Goal: Use online tool/utility: Utilize a website feature to perform a specific function

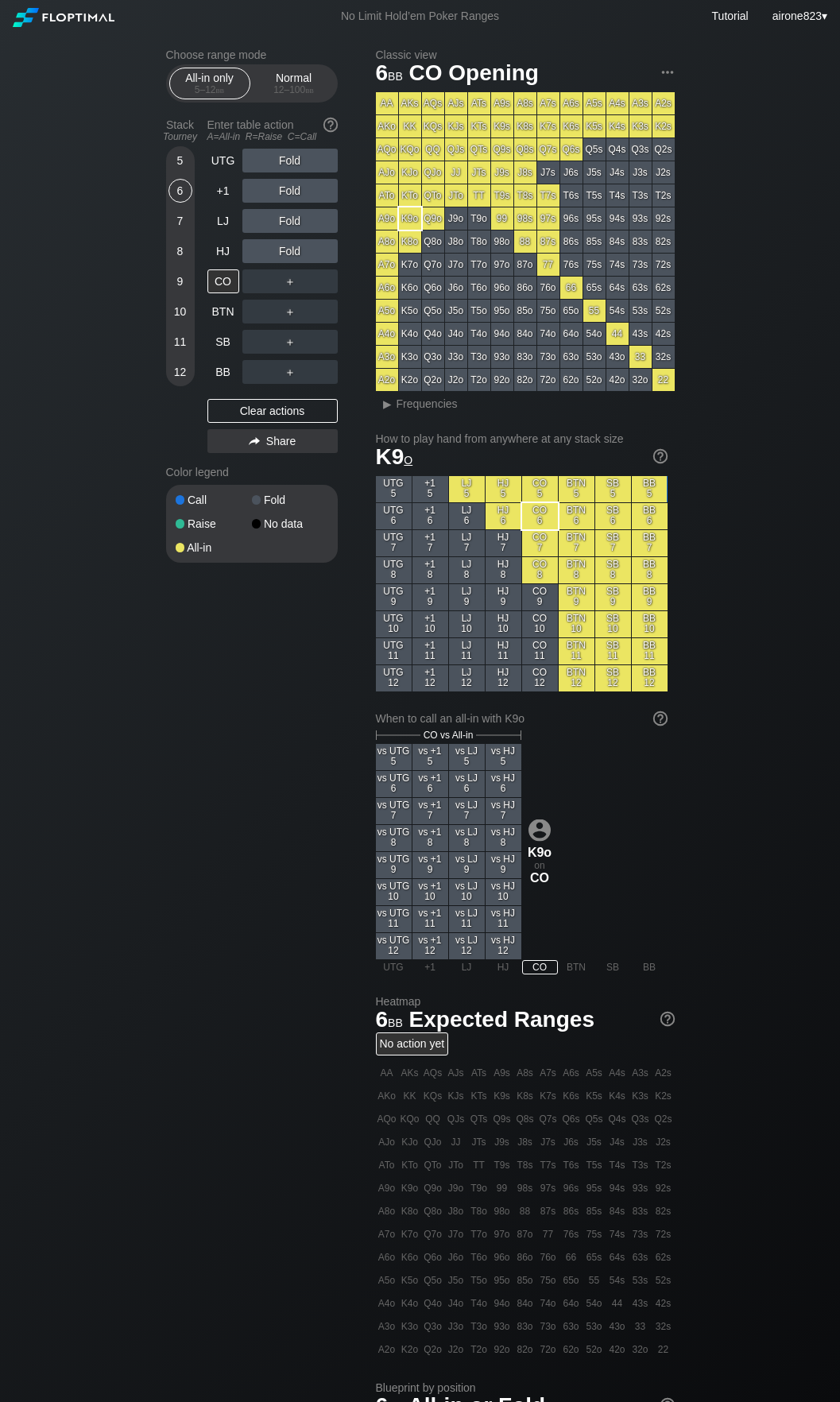
click at [196, 168] on div "Stack Tourney Enter table action A=All-in R=Raise C=Call 5 6 7 8 [PHONE_NUMBER]…" at bounding box center [251, 285] width 171 height 347
click at [177, 160] on div "5" at bounding box center [180, 160] width 24 height 24
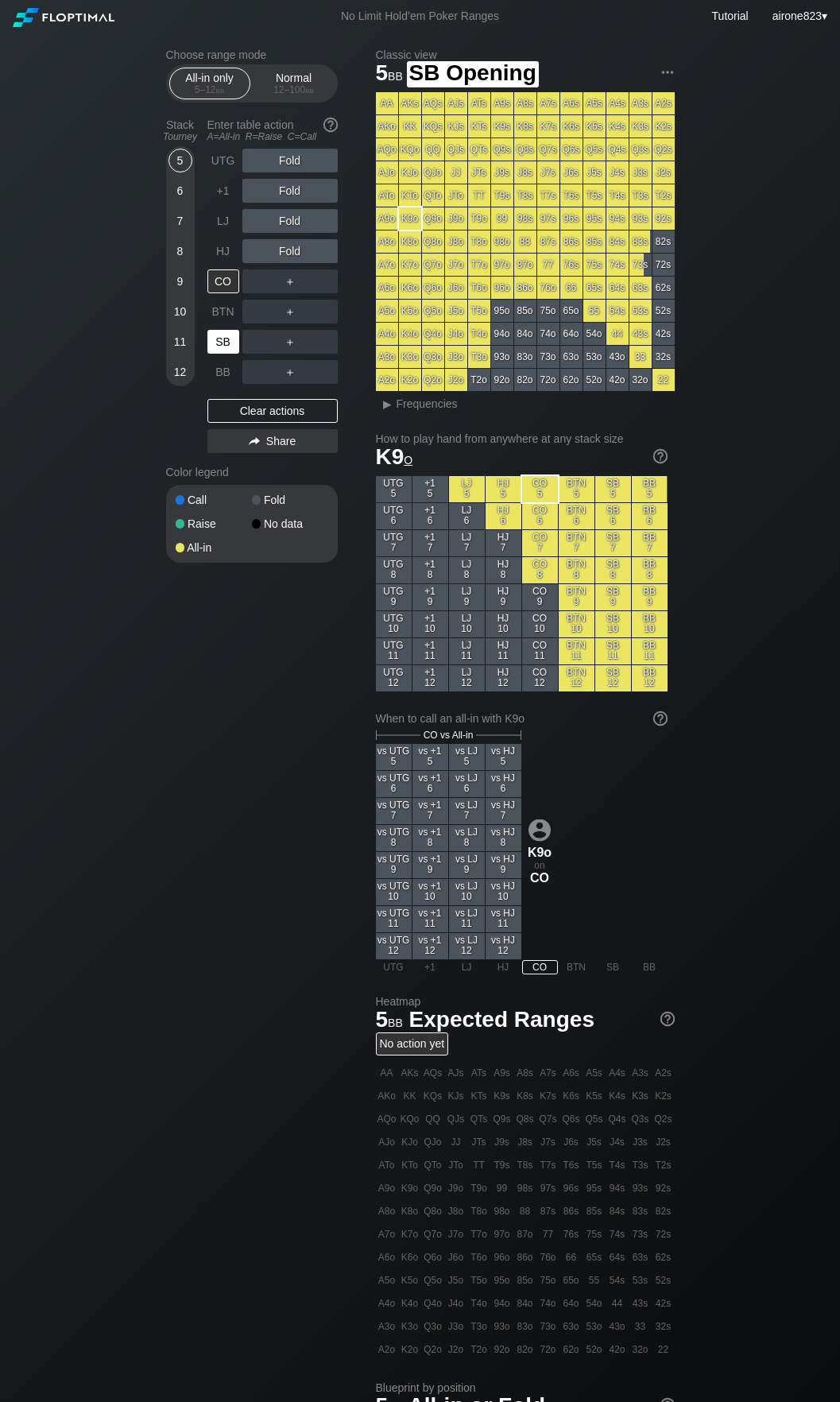
click at [230, 345] on div "SB" at bounding box center [223, 341] width 32 height 24
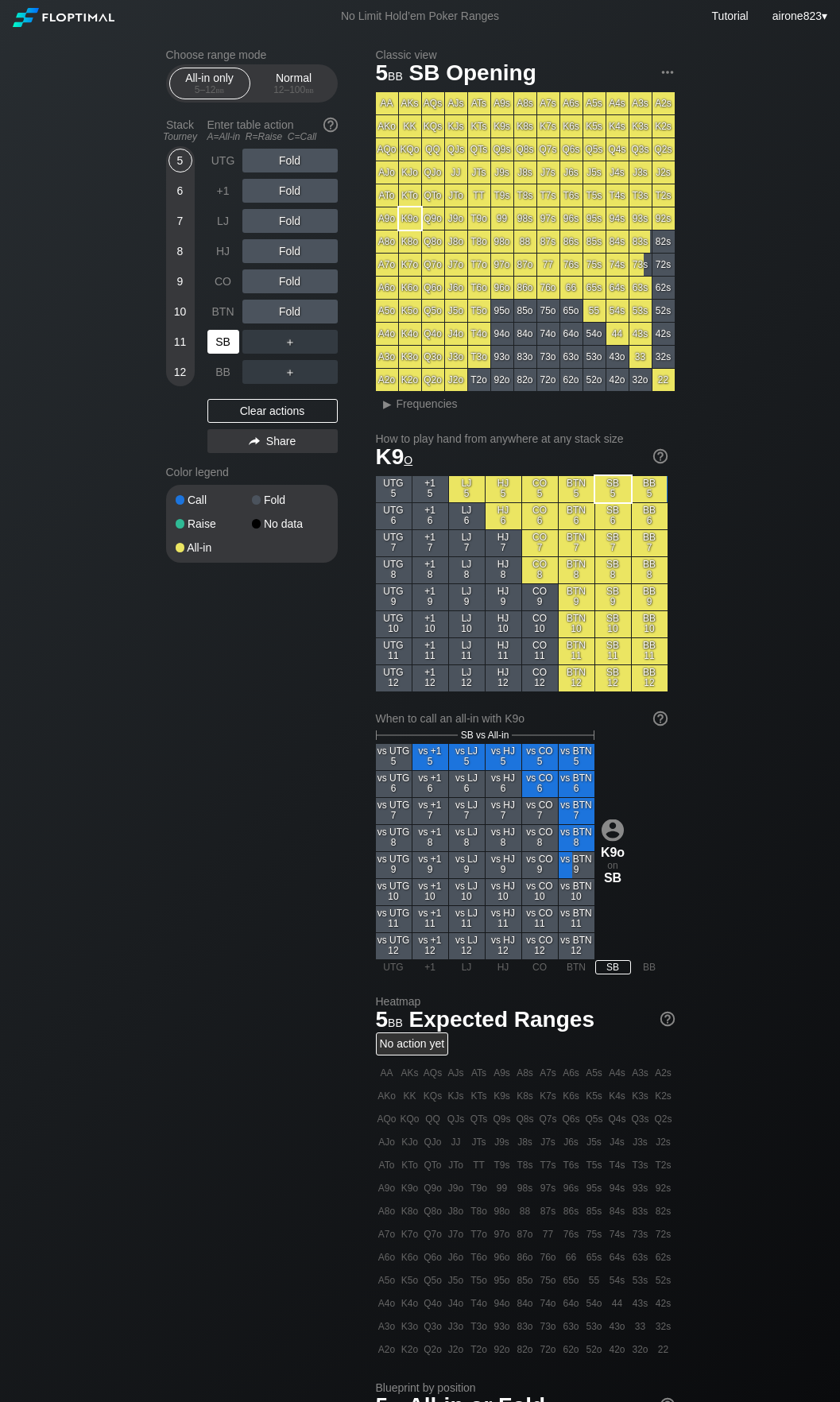
click at [230, 345] on div "SB" at bounding box center [223, 341] width 32 height 24
click at [258, 336] on div "＋" at bounding box center [289, 341] width 95 height 24
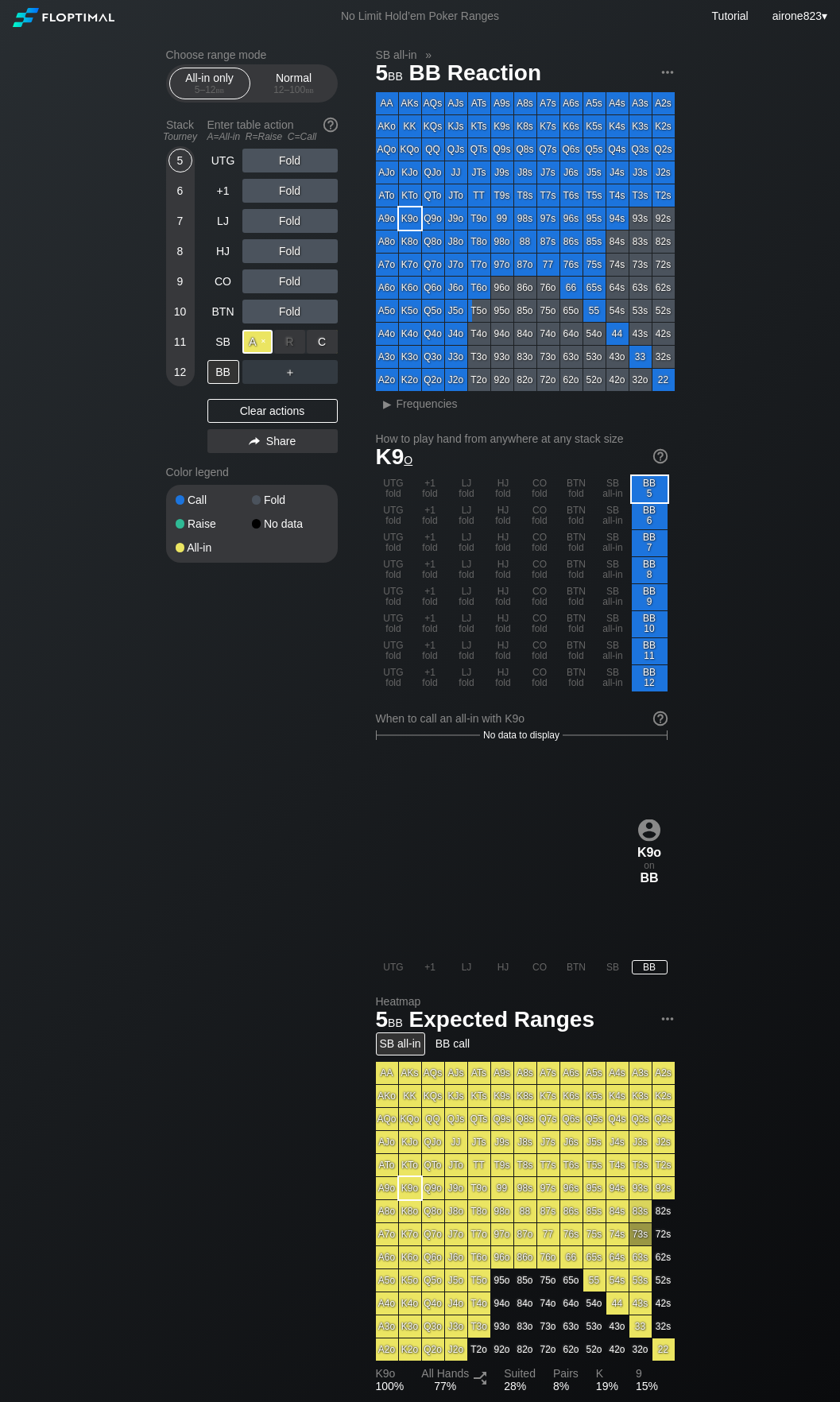
click at [260, 340] on div "A ✕" at bounding box center [258, 341] width 31 height 24
click at [222, 376] on div "BB" at bounding box center [223, 371] width 32 height 24
click at [119, 712] on div "Choose range mode All-in only 5 – 12 bb Normal 12 – 100 bb Stack Tourney Enter …" at bounding box center [420, 914] width 840 height 1763
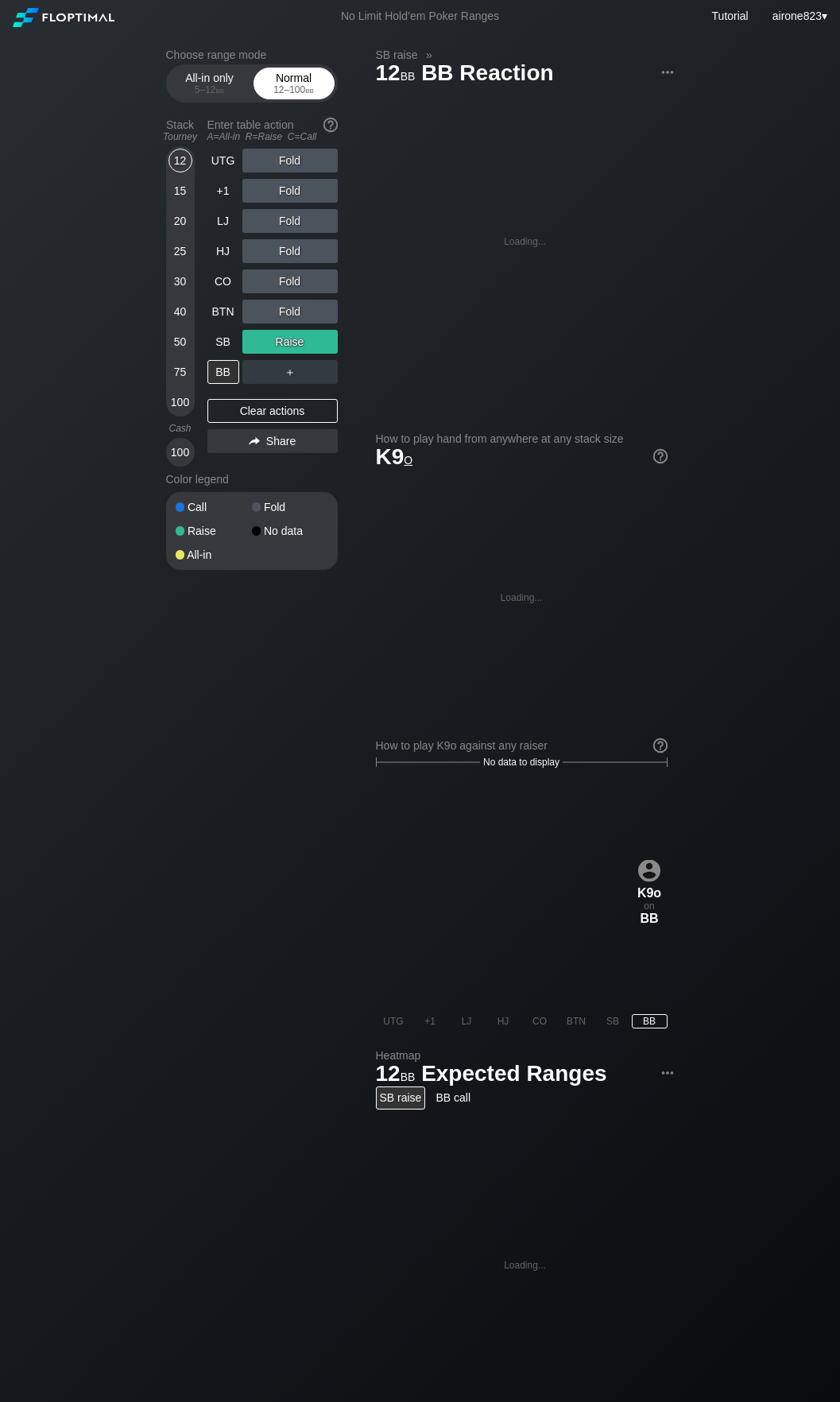
click at [327, 98] on div "Normal 12 – 100 bb" at bounding box center [294, 83] width 73 height 30
click at [181, 346] on div "50" at bounding box center [180, 341] width 24 height 24
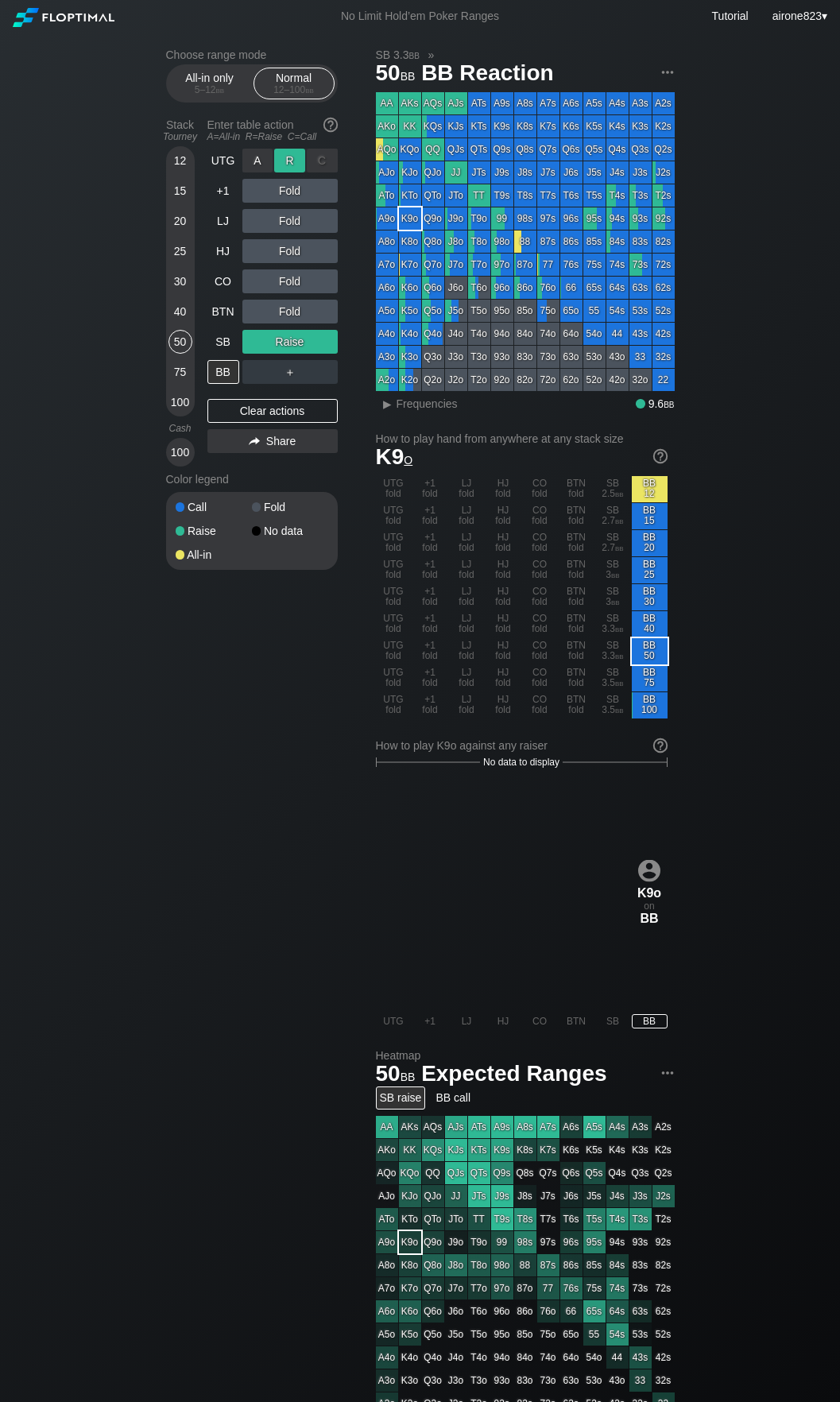
click at [291, 171] on div "R ✕" at bounding box center [289, 160] width 31 height 24
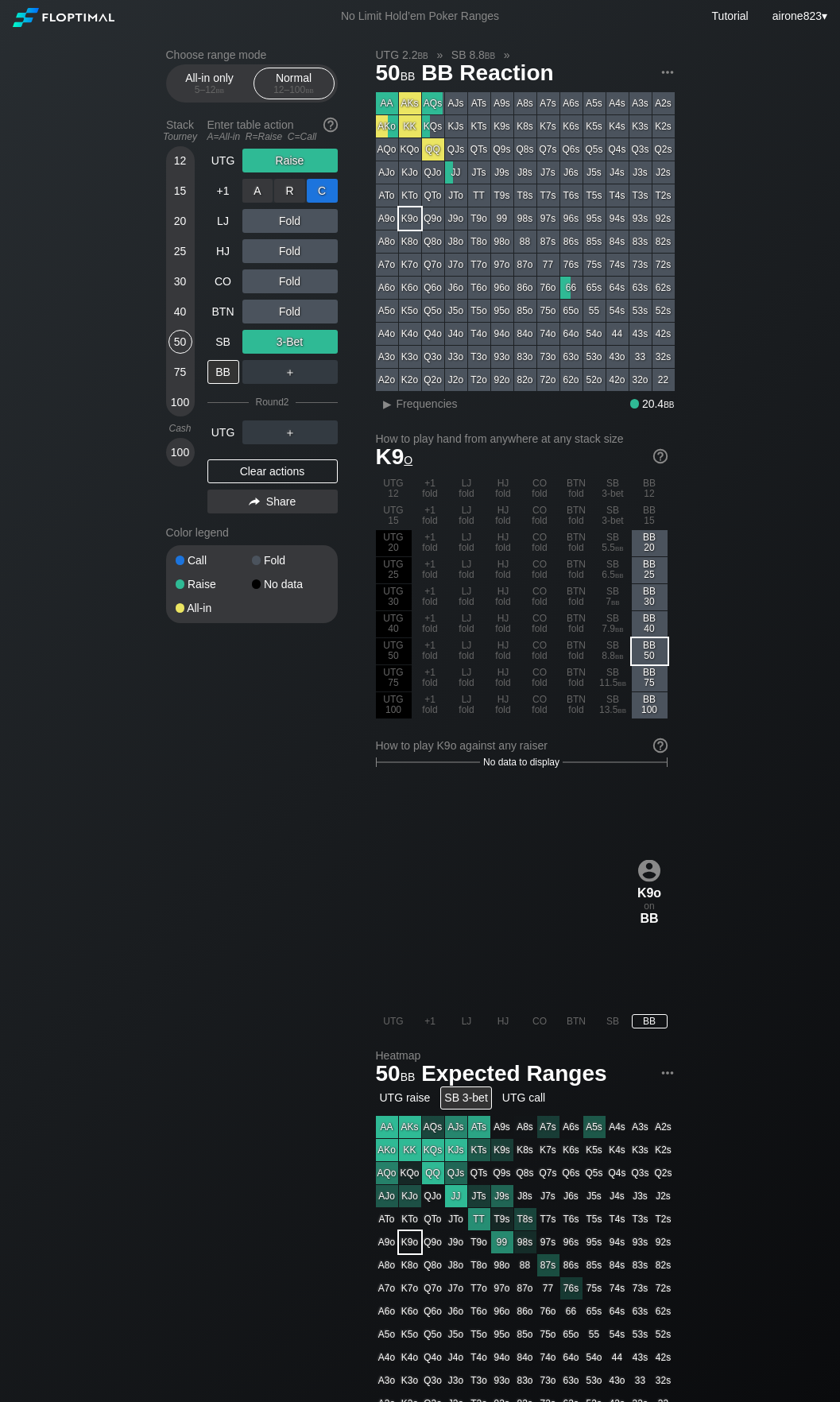
click at [330, 194] on div "C ✕" at bounding box center [322, 190] width 31 height 24
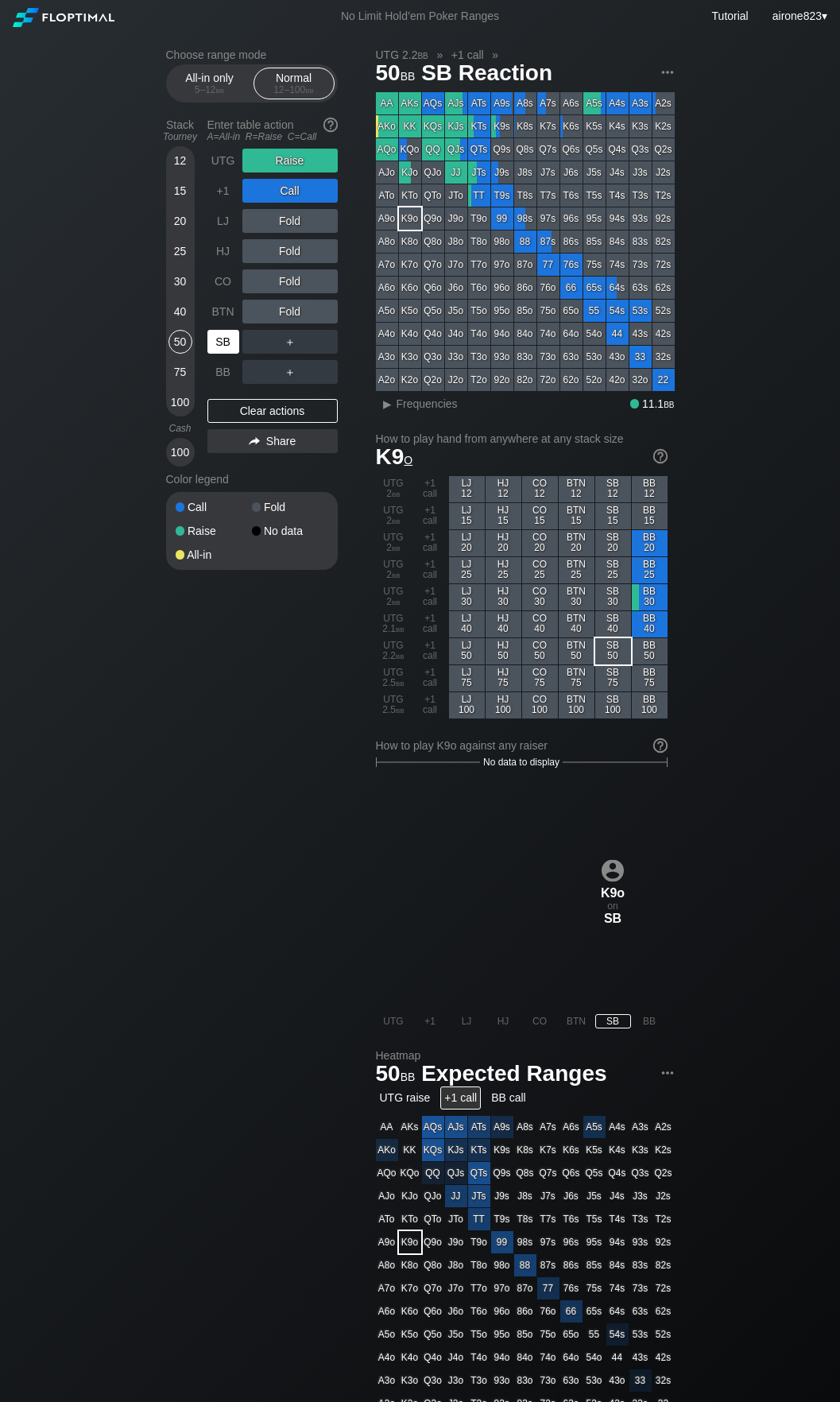
click at [232, 347] on div "SB" at bounding box center [223, 341] width 32 height 24
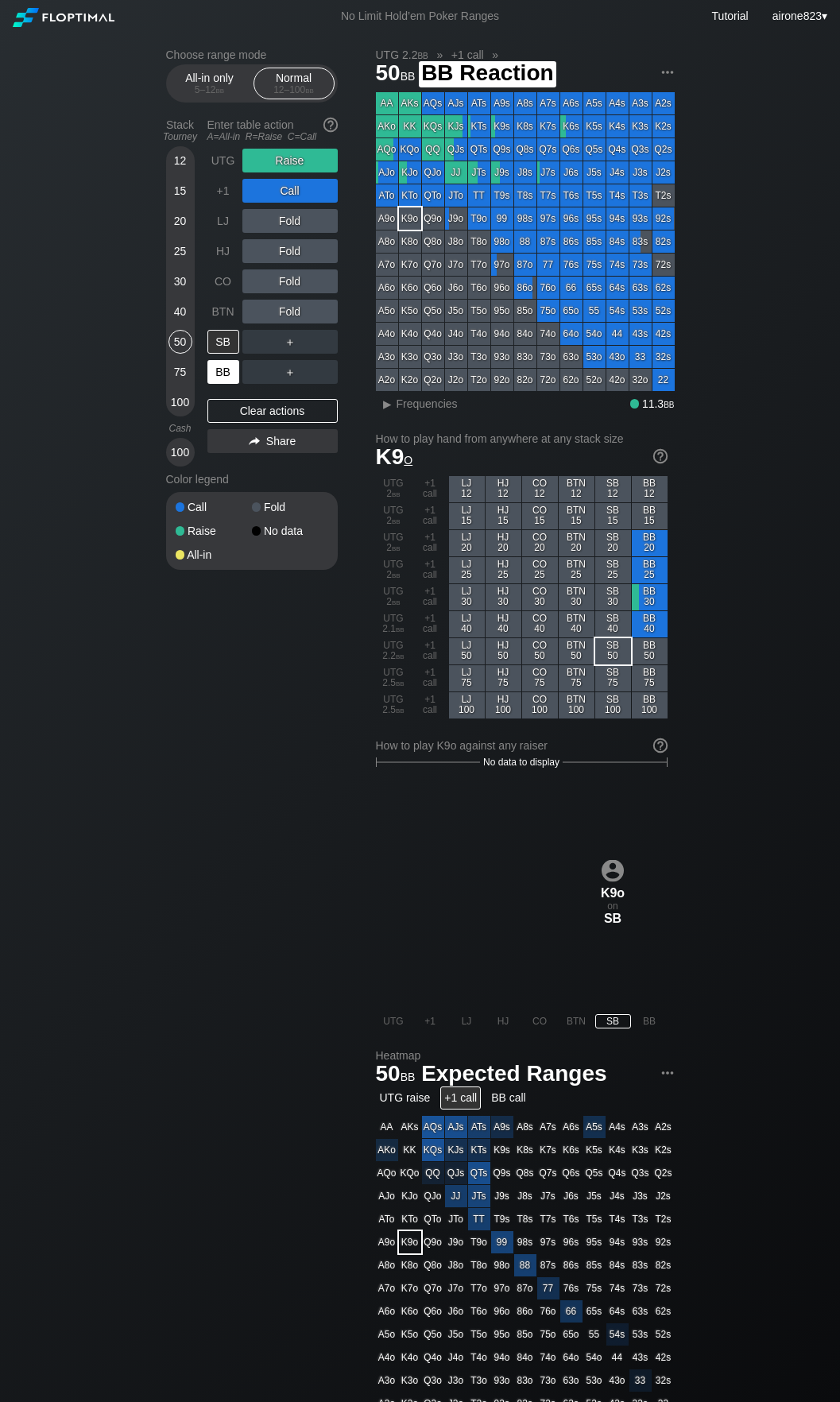
click at [223, 371] on div "BB" at bounding box center [223, 371] width 32 height 24
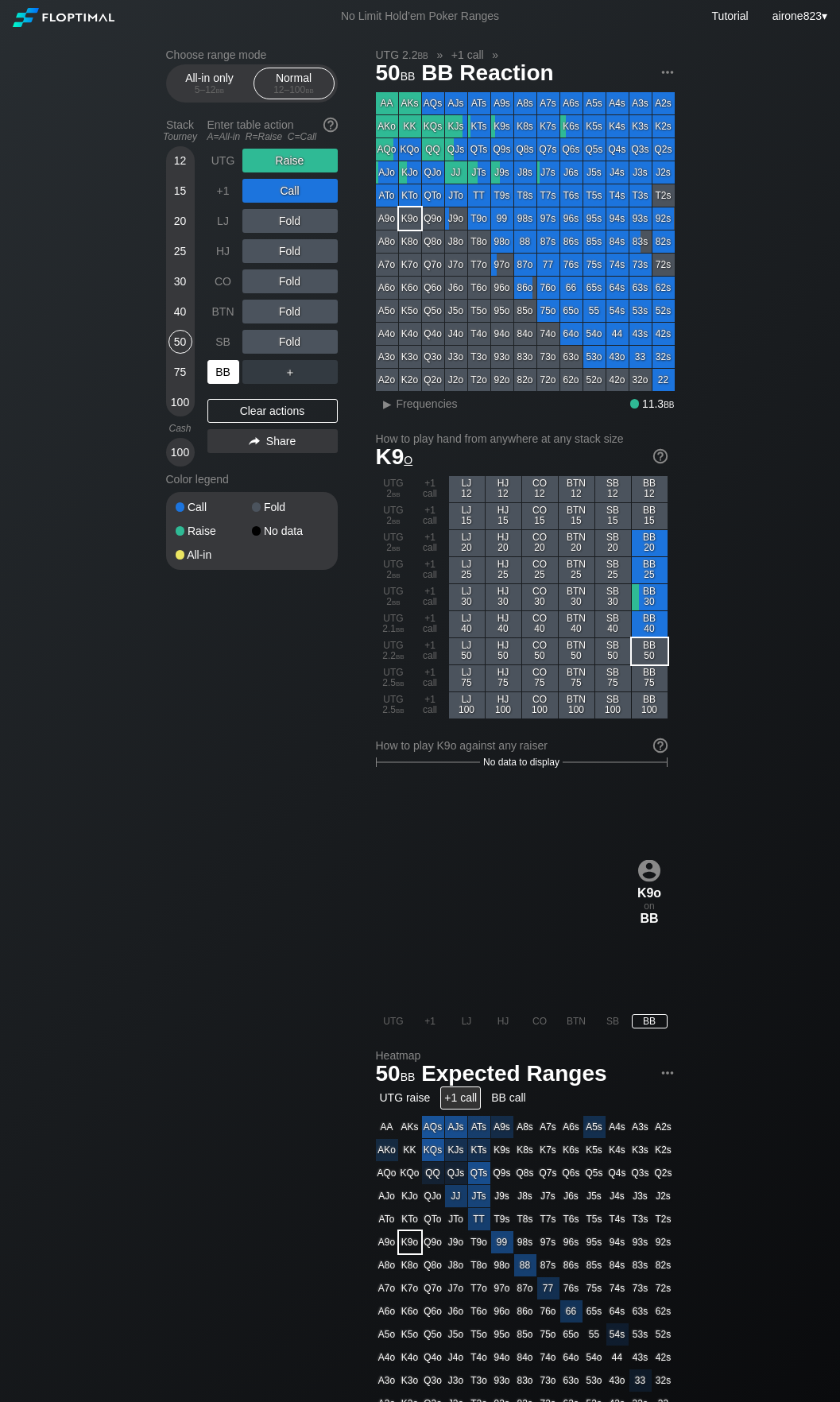
click at [223, 371] on div "BB" at bounding box center [223, 371] width 32 height 24
click at [223, 371] on div "BB" at bounding box center [223, 371] width 32 height 24
click at [223, 370] on div "BB" at bounding box center [223, 371] width 32 height 24
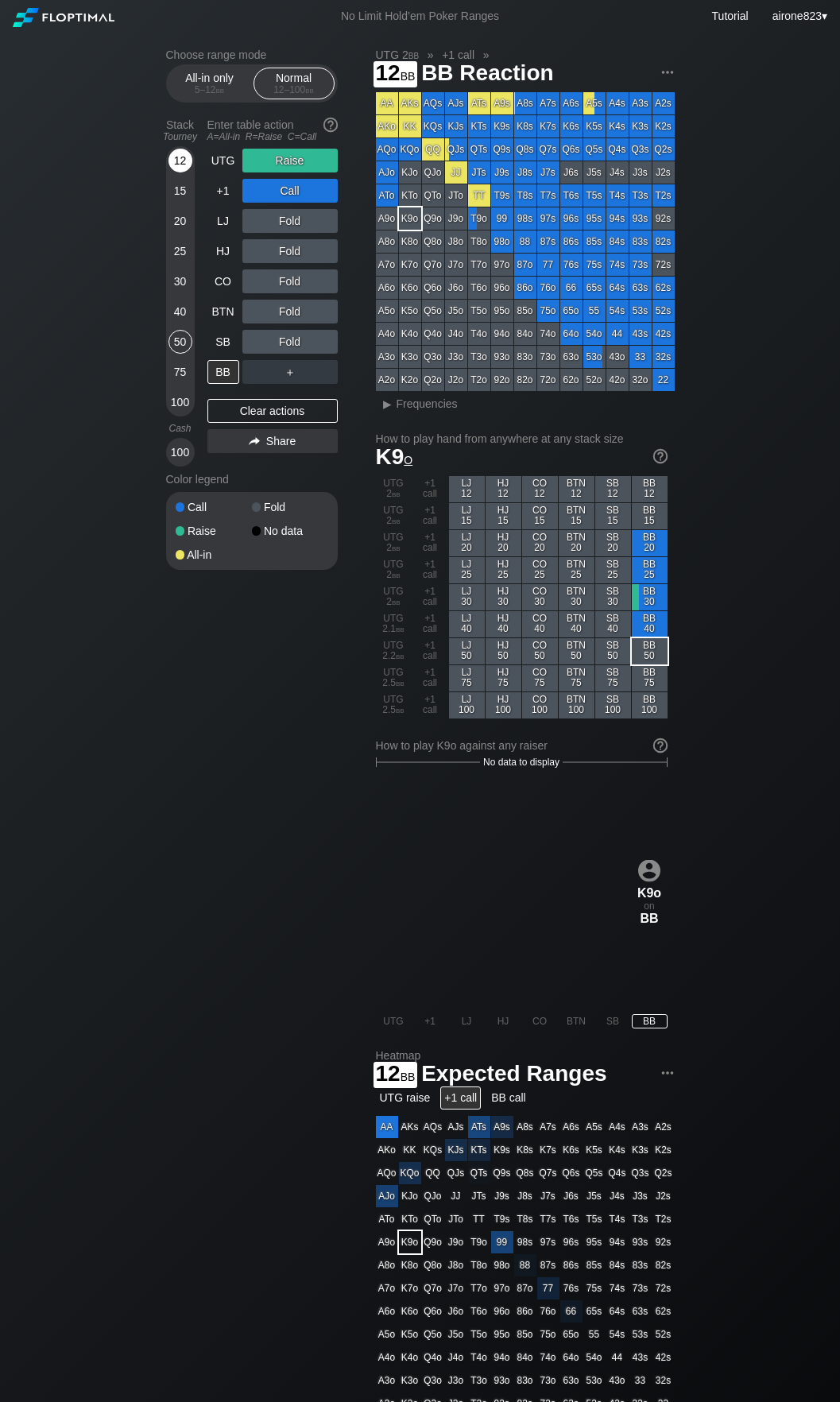
click at [188, 169] on div "12" at bounding box center [180, 160] width 24 height 24
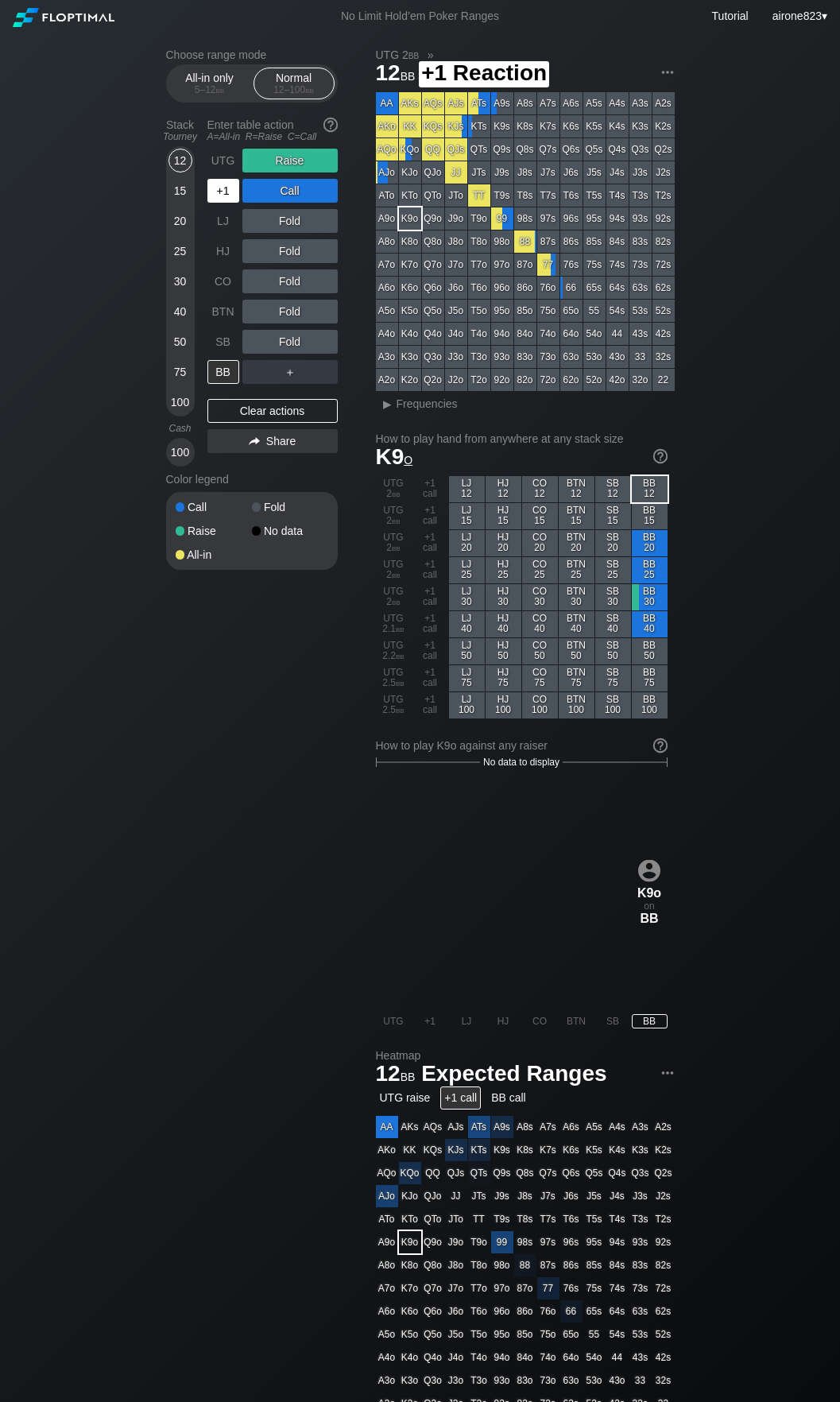
click at [218, 179] on div "+1" at bounding box center [224, 190] width 35 height 30
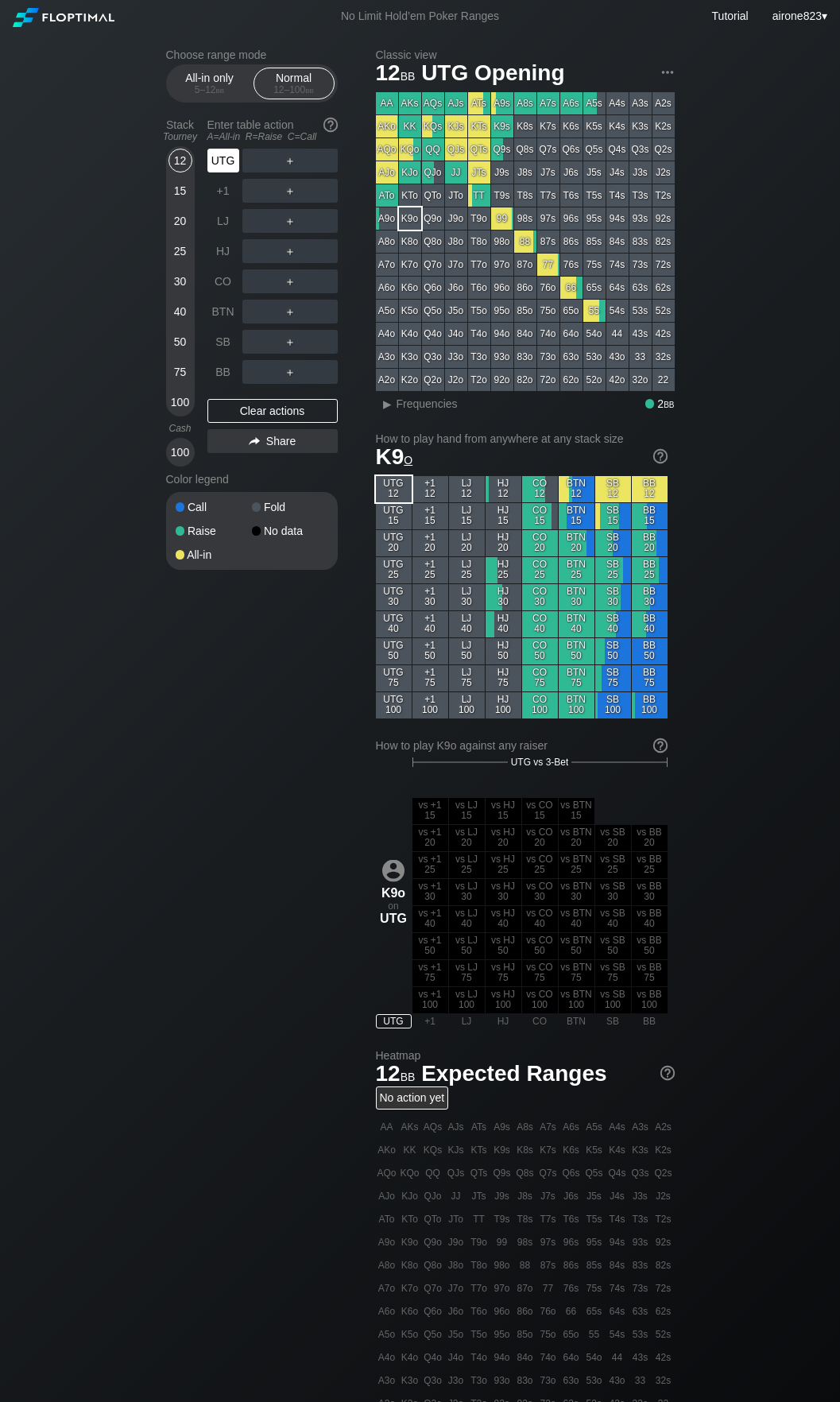
click at [216, 160] on div "UTG" at bounding box center [223, 160] width 32 height 24
click at [291, 281] on div "R ✕" at bounding box center [289, 280] width 31 height 24
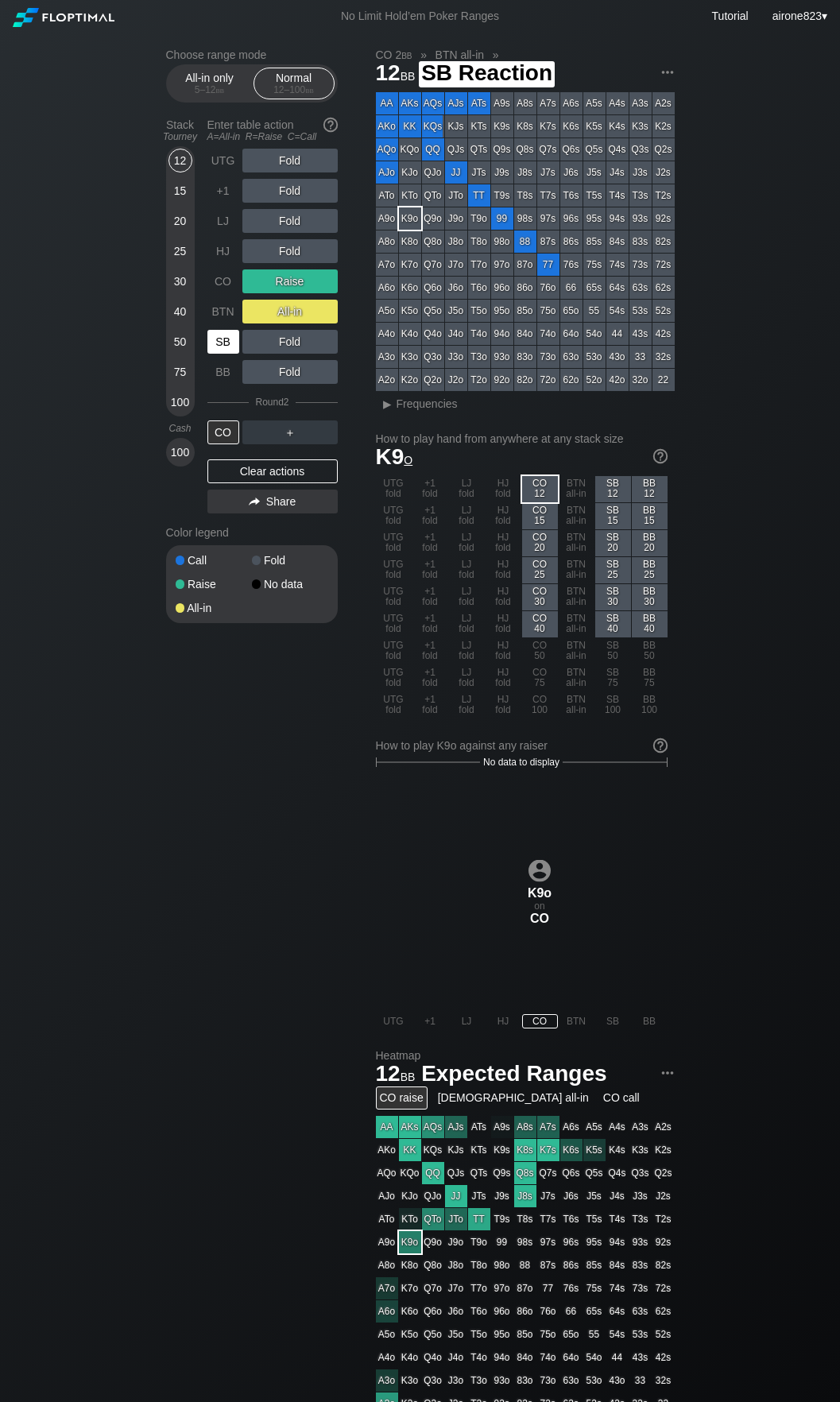
click at [235, 344] on div "SB" at bounding box center [223, 341] width 32 height 24
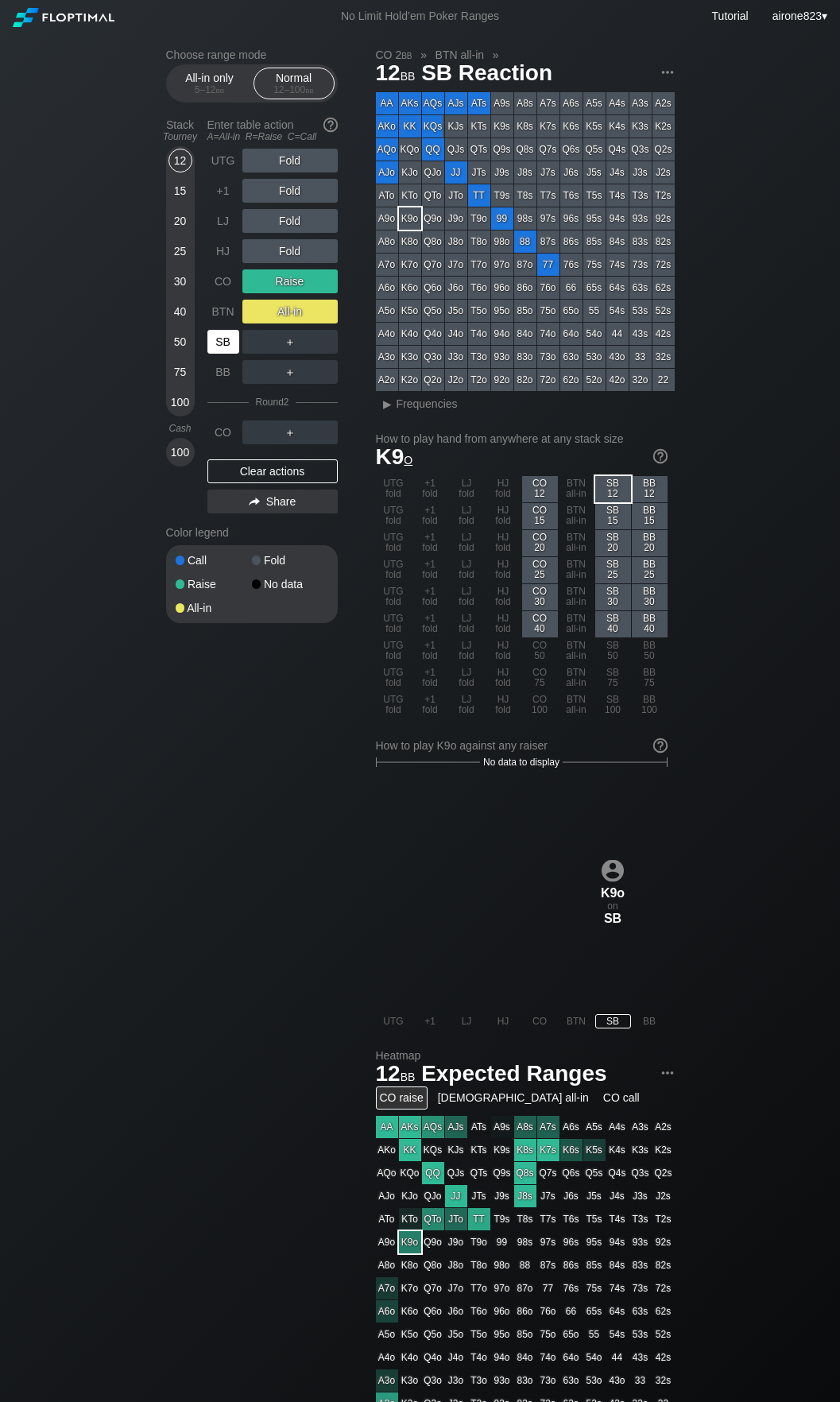
click at [232, 343] on div "SB" at bounding box center [223, 341] width 32 height 24
click at [181, 113] on section "Choose range mode All-in only 5 – 12 bb Normal 12 – 100 bb Stack Tourney Enter …" at bounding box center [251, 336] width 171 height 575
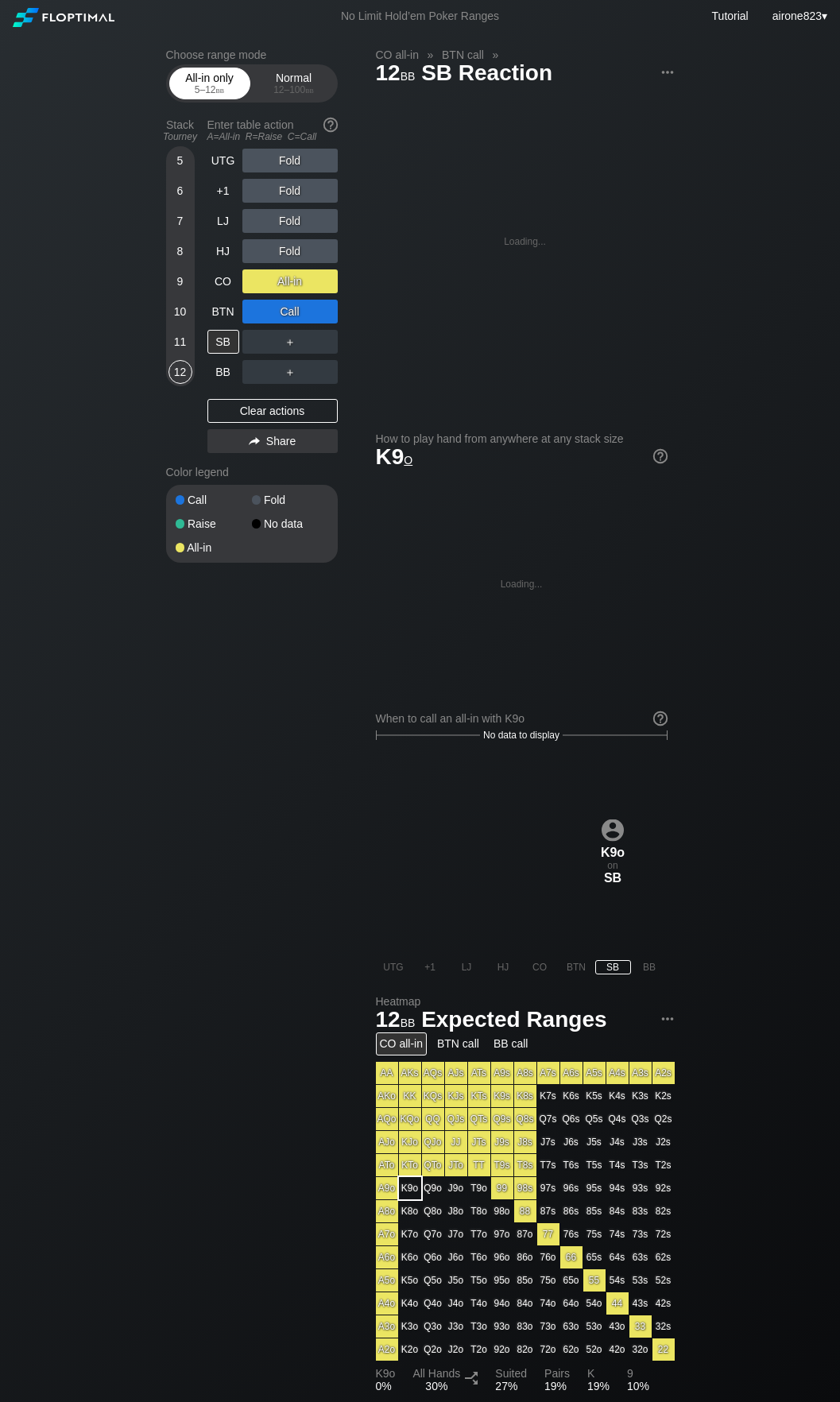
click at [193, 93] on div "5 – 12 bb" at bounding box center [210, 90] width 67 height 11
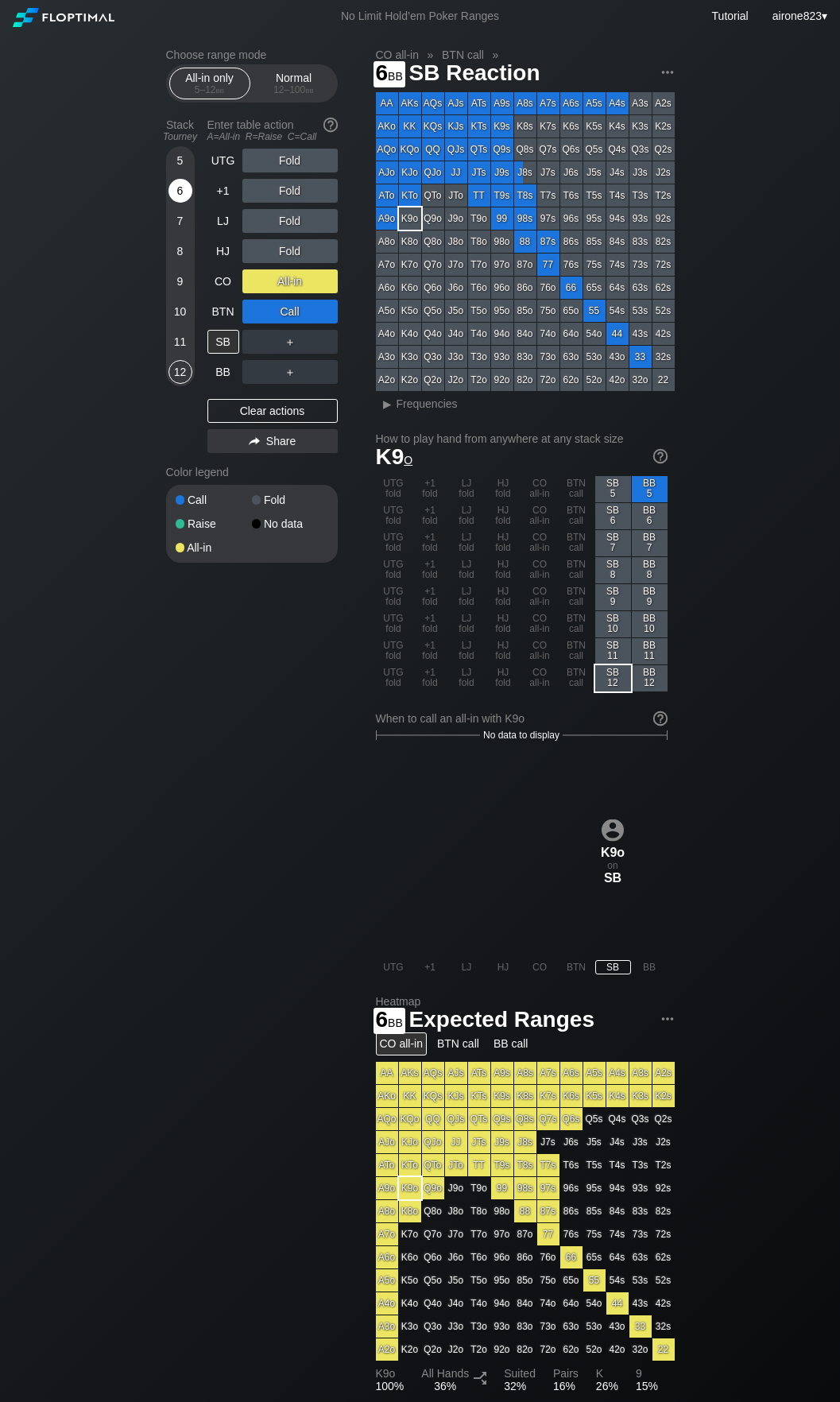
click at [181, 193] on div "6" at bounding box center [180, 190] width 24 height 24
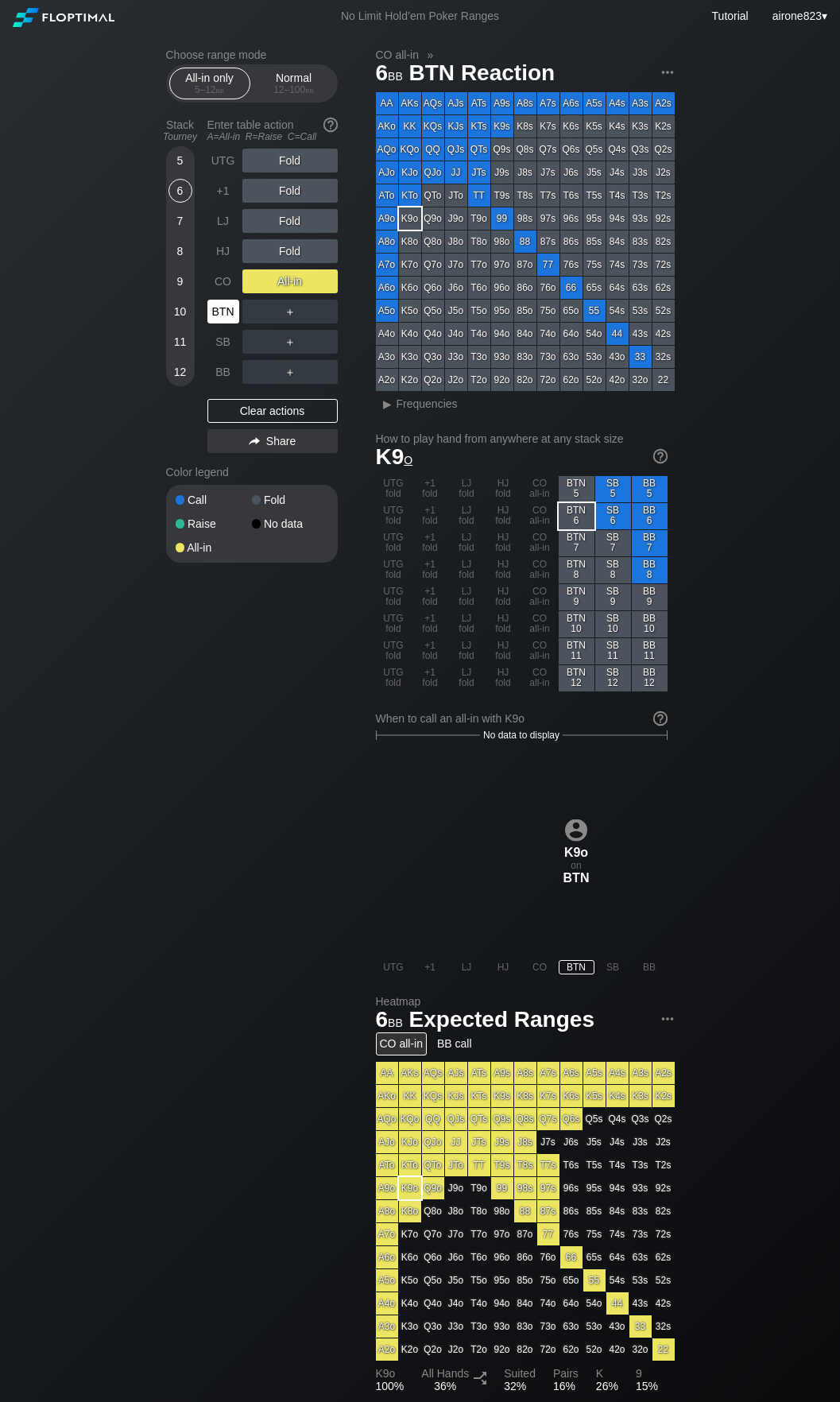
click at [218, 302] on div "BTN" at bounding box center [223, 311] width 32 height 24
click at [215, 310] on div "BTN" at bounding box center [223, 311] width 32 height 24
click at [258, 84] on div "Normal 12 – 100 bb" at bounding box center [294, 83] width 73 height 30
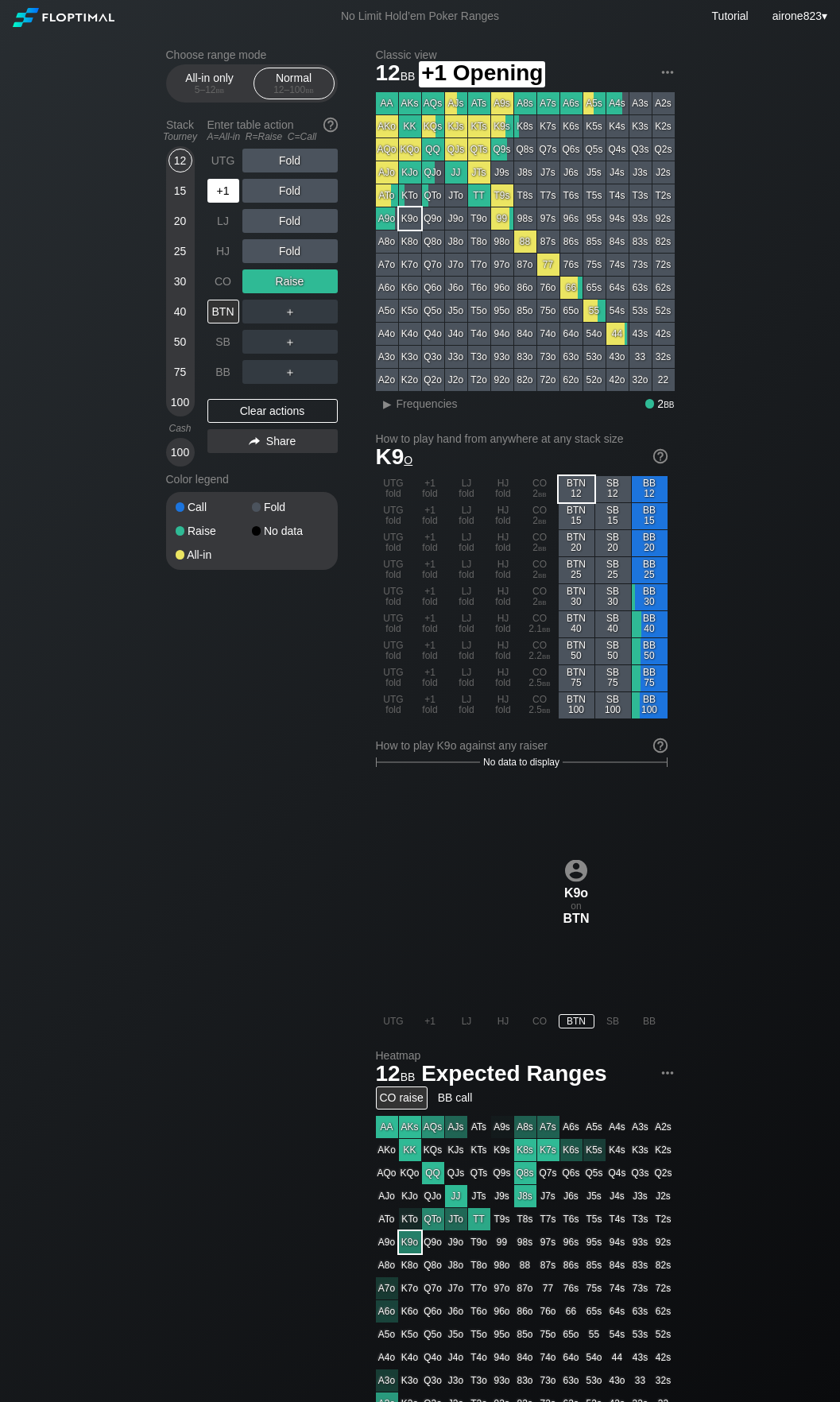
click at [228, 186] on div "+1" at bounding box center [223, 190] width 32 height 24
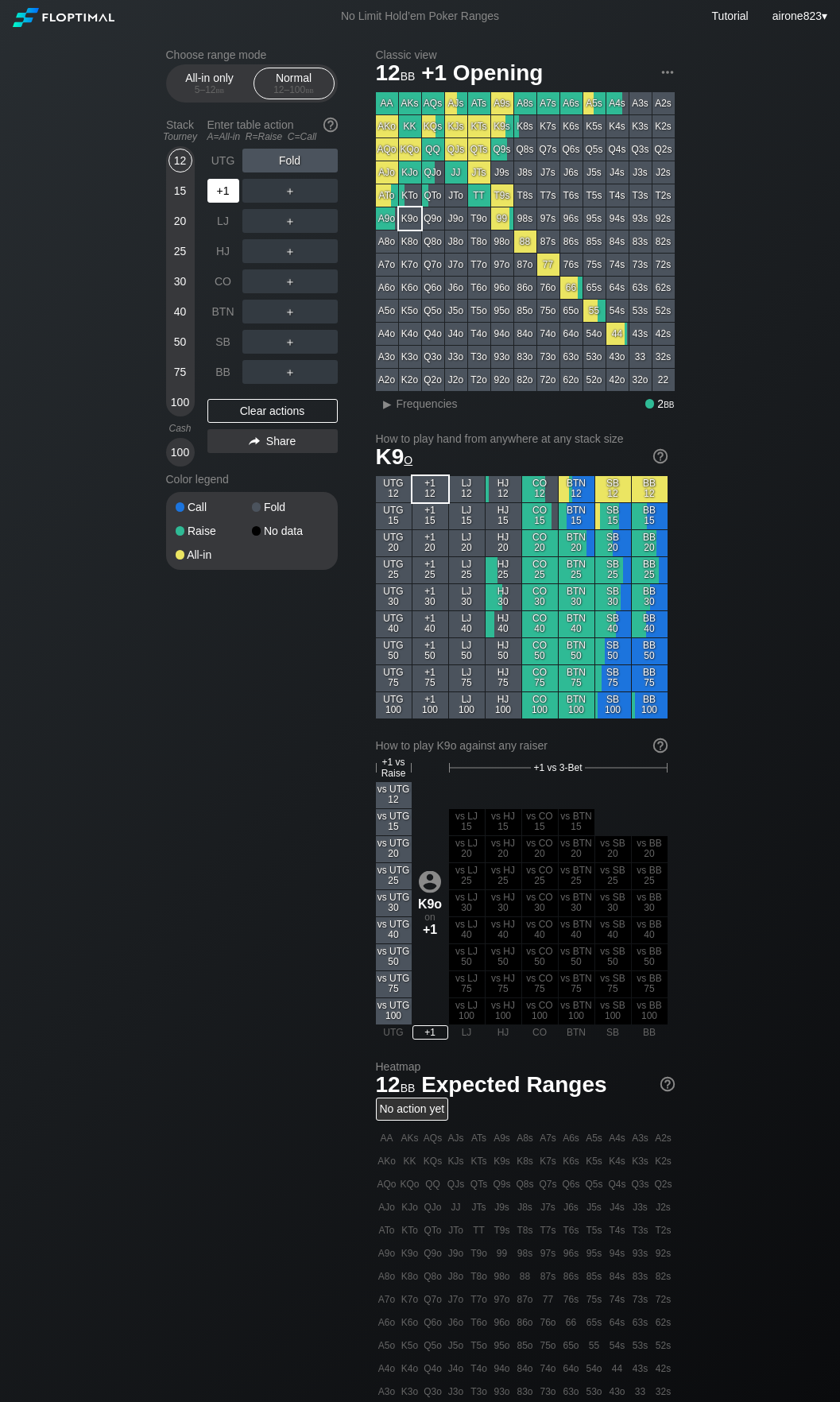
click at [227, 189] on div "+1" at bounding box center [223, 190] width 32 height 24
click at [239, 61] on h2 "Choose range mode" at bounding box center [251, 55] width 171 height 13
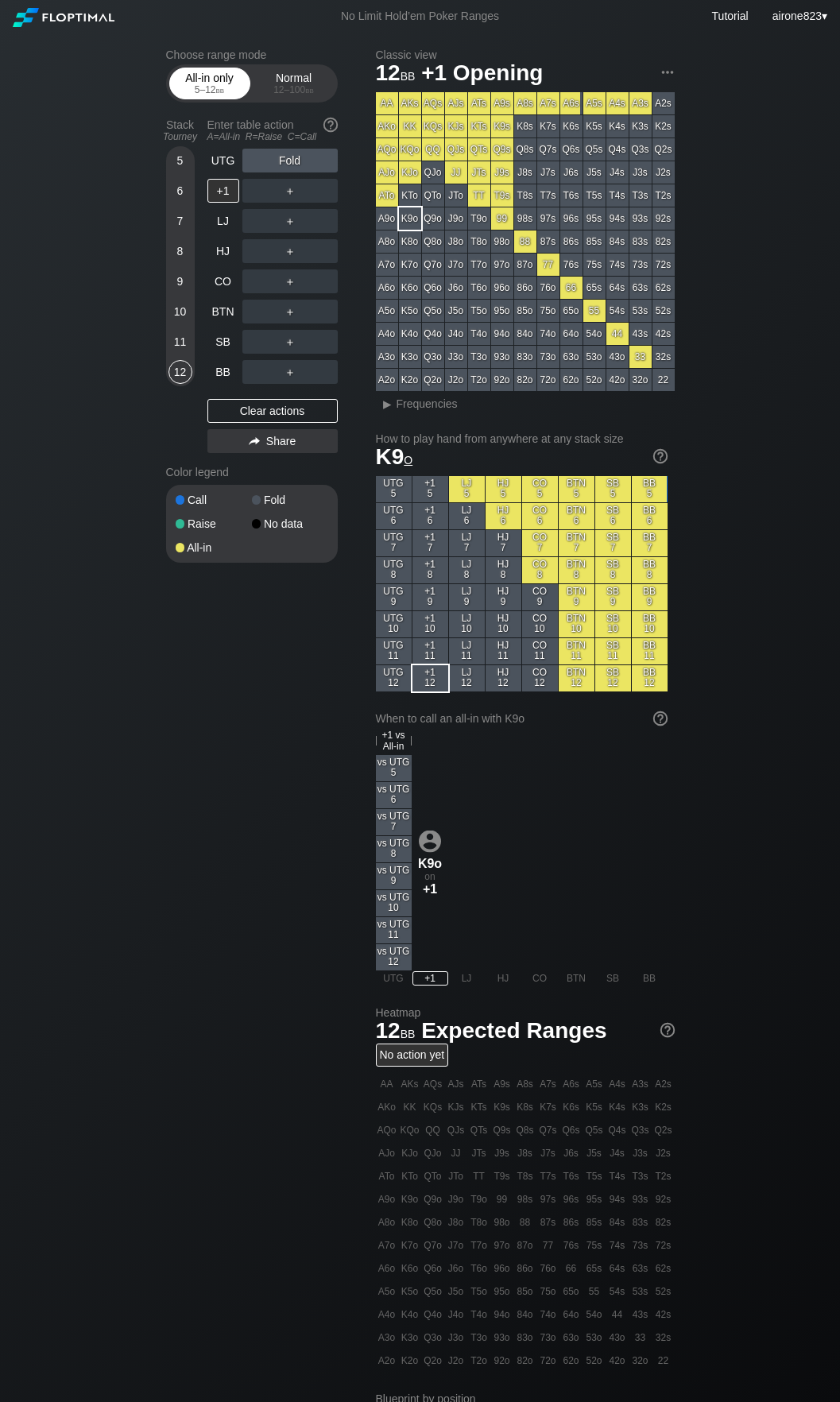
click at [223, 70] on div "All-in only 5 – 12 bb" at bounding box center [210, 83] width 73 height 30
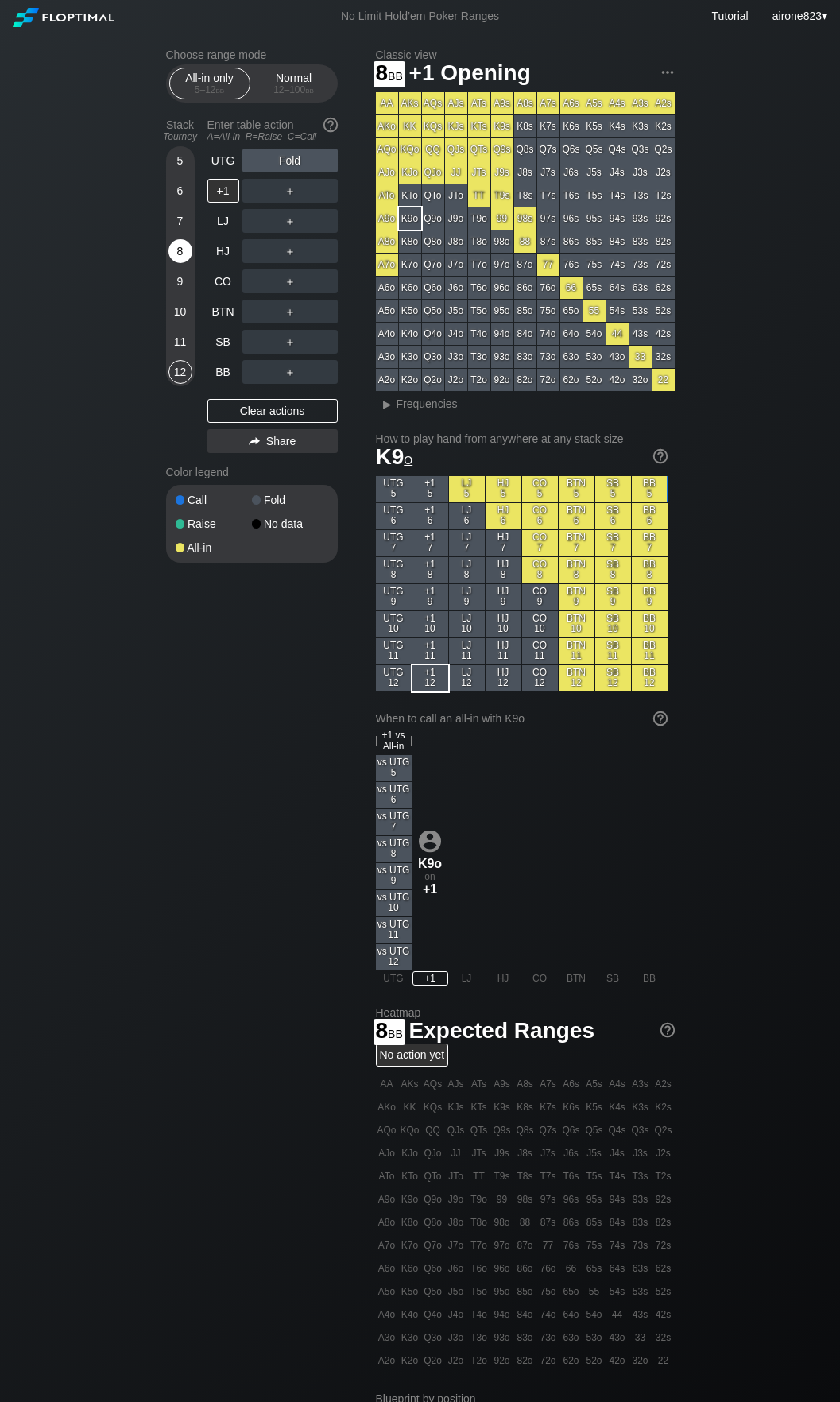
click at [180, 249] on div "8" at bounding box center [180, 250] width 24 height 24
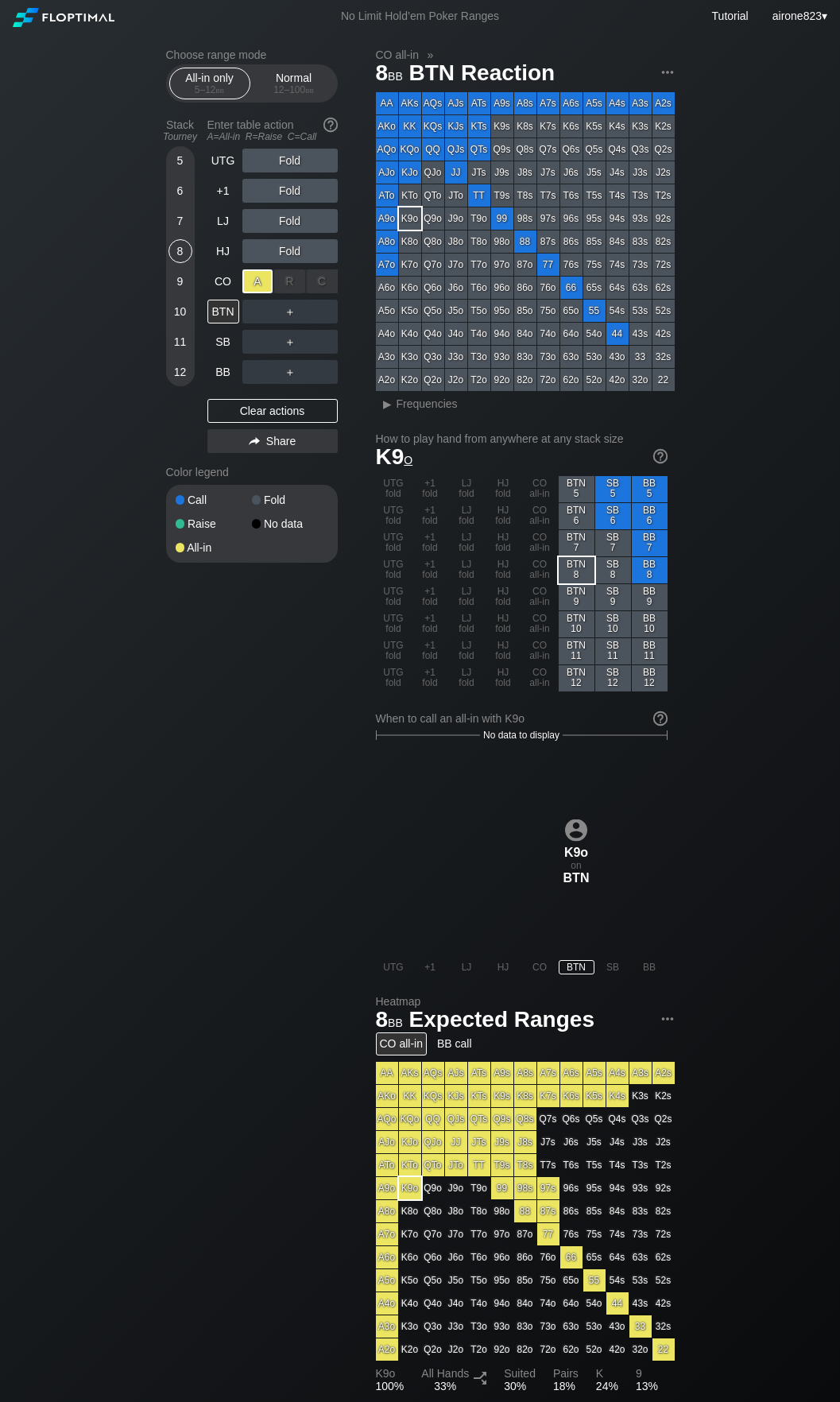
click at [247, 288] on div "A ✕" at bounding box center [258, 280] width 31 height 24
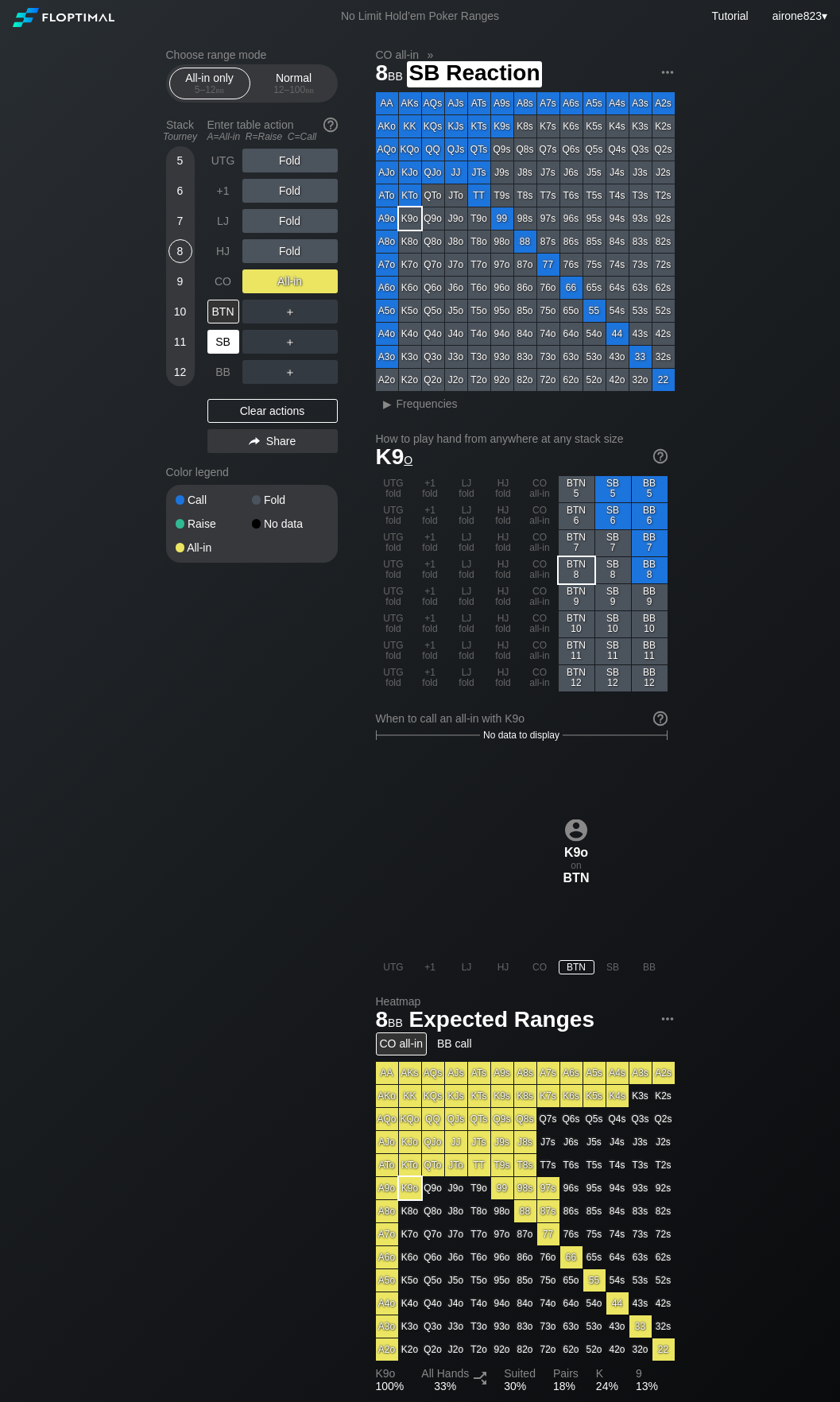
click at [221, 338] on div "SB" at bounding box center [223, 341] width 32 height 24
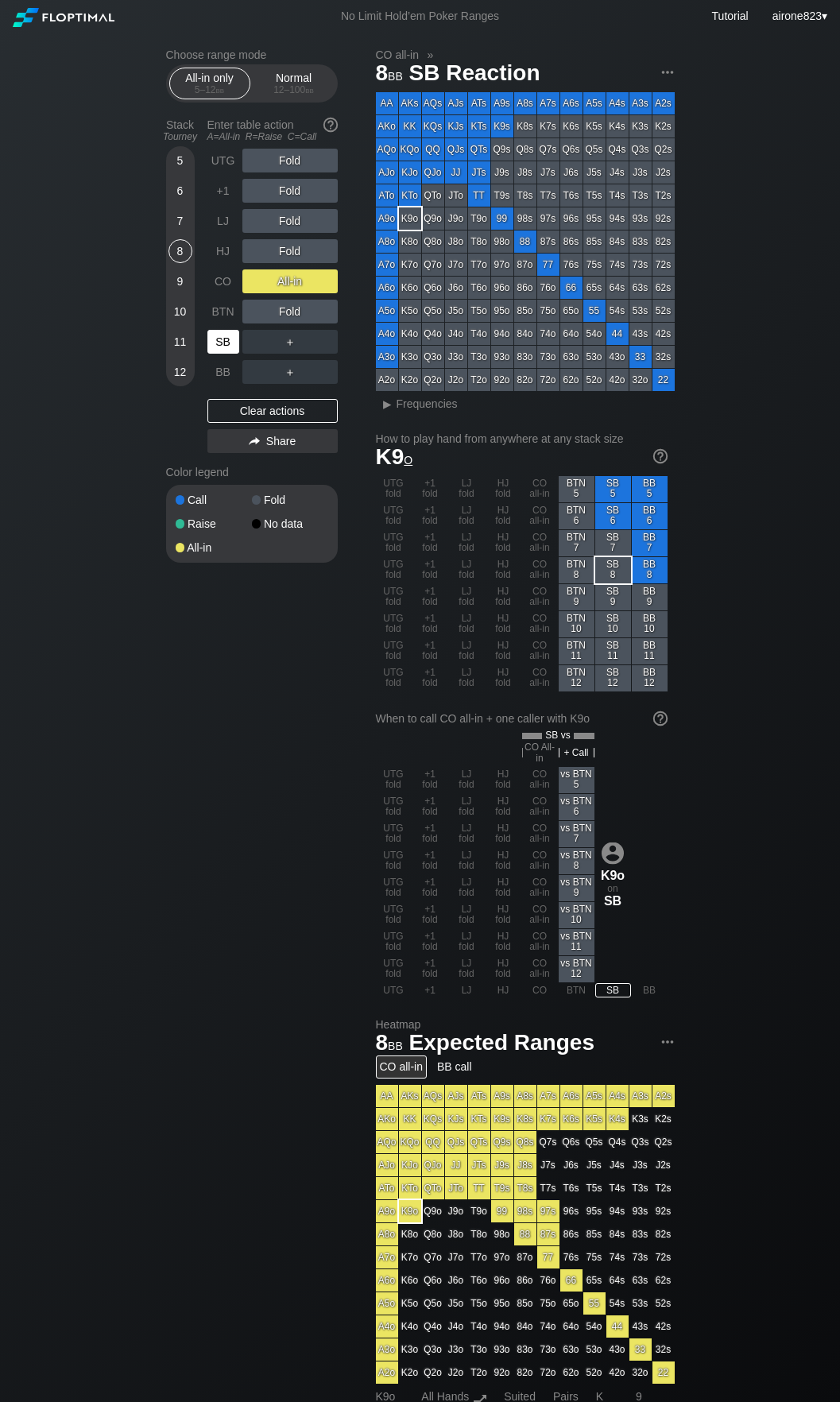
click at [221, 338] on div "SB" at bounding box center [223, 341] width 32 height 24
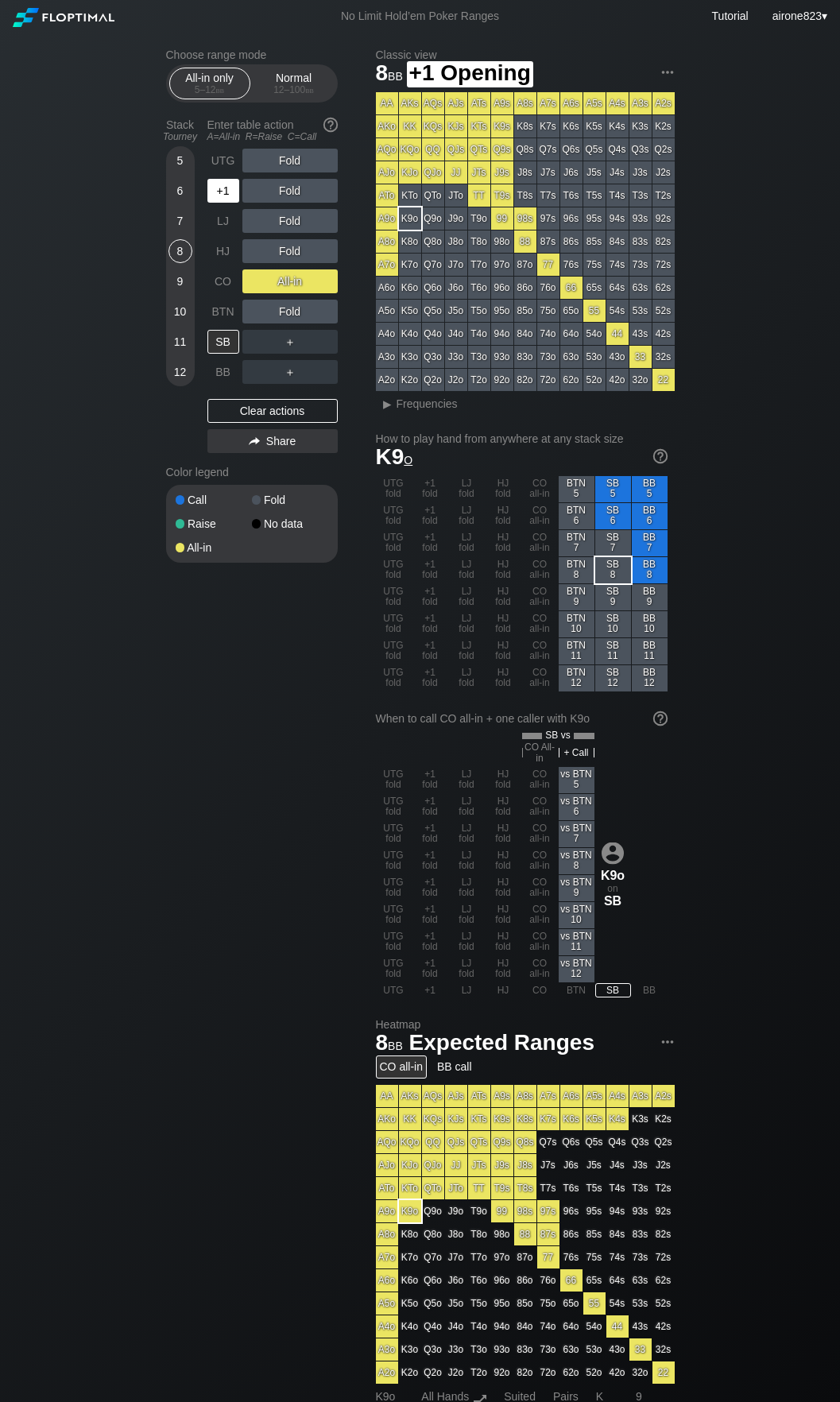
click at [224, 195] on div "+1" at bounding box center [223, 190] width 32 height 24
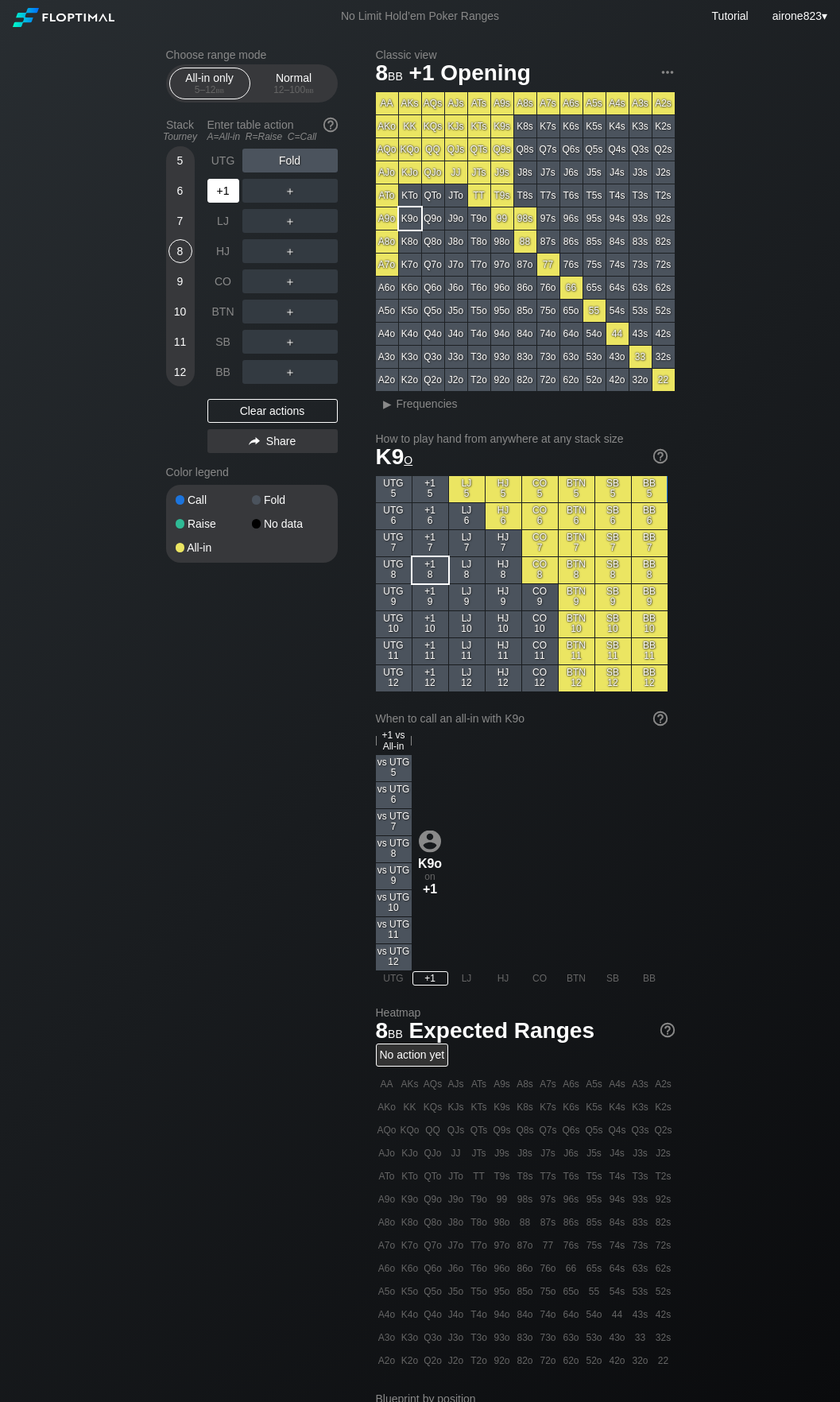
click at [224, 195] on div "+1" at bounding box center [223, 190] width 32 height 24
